Goal: Task Accomplishment & Management: Manage account settings

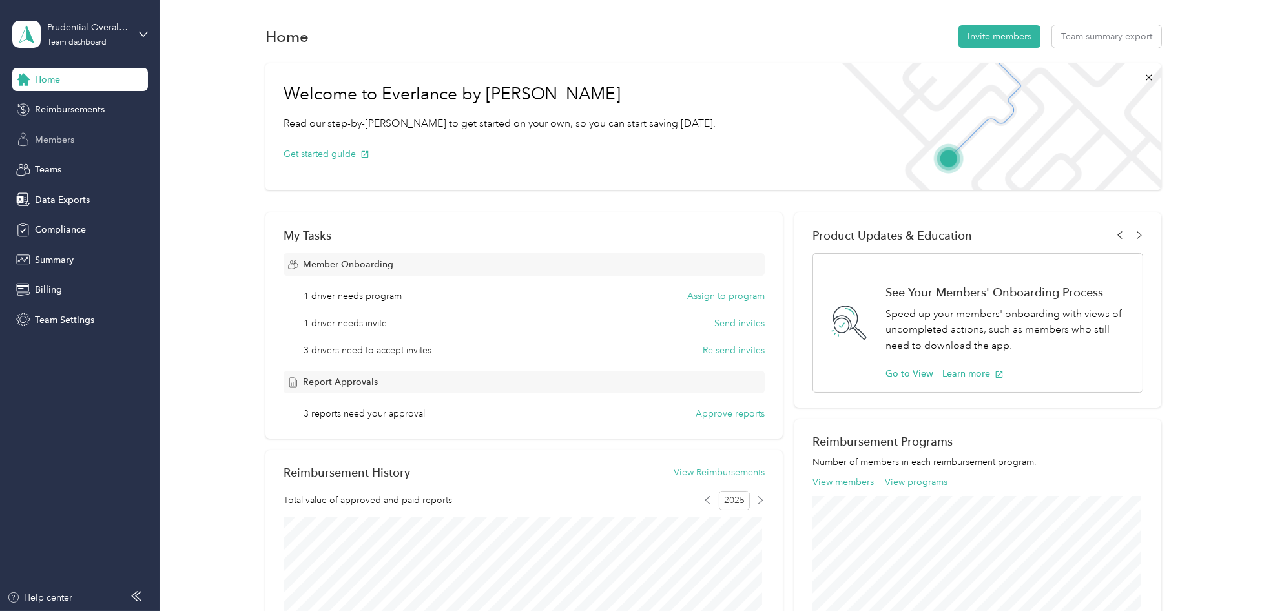
click at [30, 134] on icon at bounding box center [23, 139] width 14 height 14
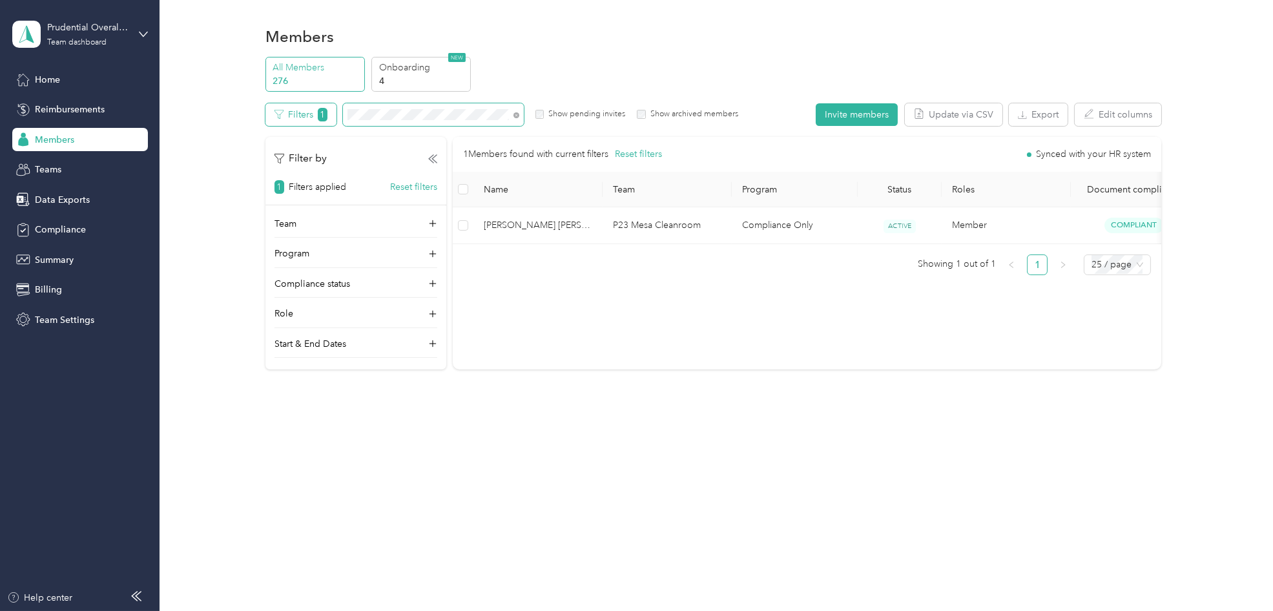
click at [291, 107] on div "Filters 1 Show pending invites Show archived members" at bounding box center [502, 114] width 473 height 23
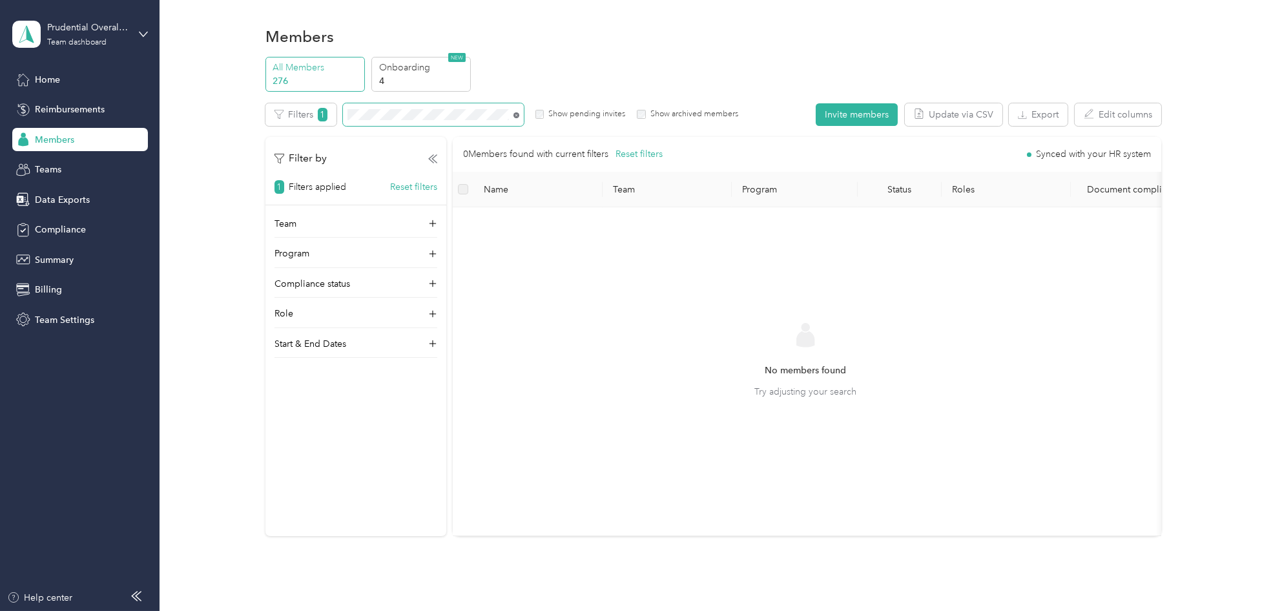
click at [518, 116] on icon at bounding box center [517, 115] width 6 height 6
